Goal: Task Accomplishment & Management: Manage account settings

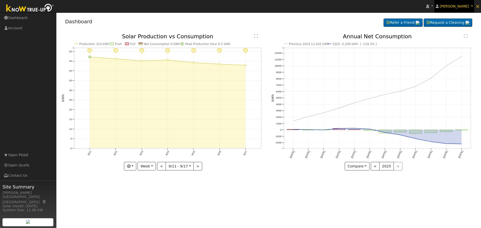
click at [466, 6] on span "Lucy Vang" at bounding box center [454, 6] width 29 height 4
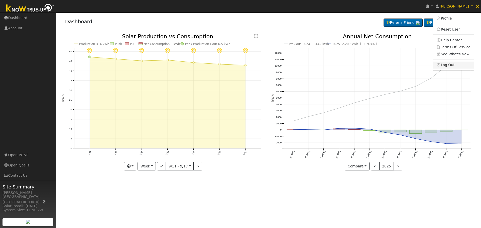
click at [458, 66] on link "Log Out" at bounding box center [453, 65] width 41 height 7
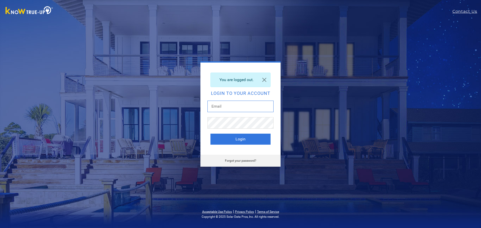
click at [251, 101] on input "text" at bounding box center [241, 107] width 66 height 12
type input "[EMAIL_ADDRESS][DOMAIN_NAME]"
click at [243, 139] on button "Login" at bounding box center [241, 139] width 60 height 11
